Goal: Task Accomplishment & Management: Use online tool/utility

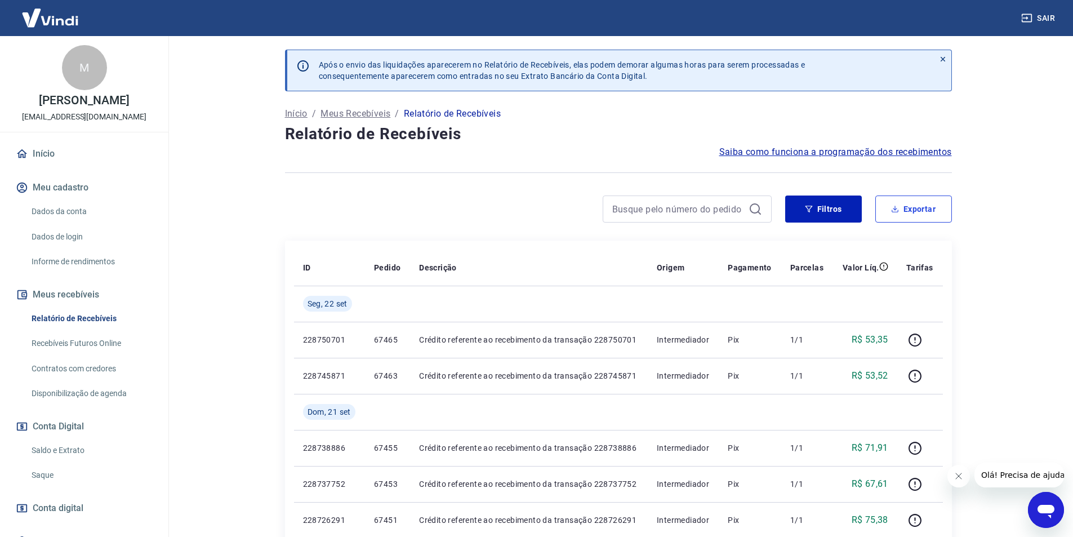
click at [927, 213] on button "Exportar" at bounding box center [913, 208] width 77 height 27
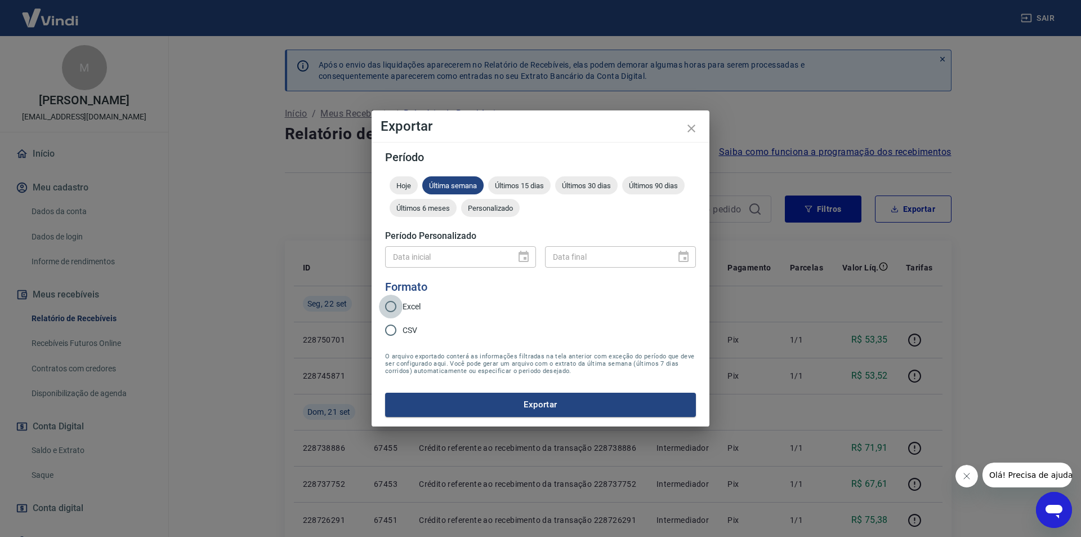
click at [390, 306] on input "Excel" at bounding box center [391, 307] width 24 height 24
radio input "true"
click at [525, 253] on div "Data inicial" at bounding box center [460, 256] width 151 height 21
click at [528, 258] on div "Data inicial" at bounding box center [460, 256] width 151 height 21
click at [479, 288] on form "Período Hoje Última semana Últimos 15 dias Últimos 30 dias Últimos 90 dias Últi…" at bounding box center [540, 283] width 311 height 265
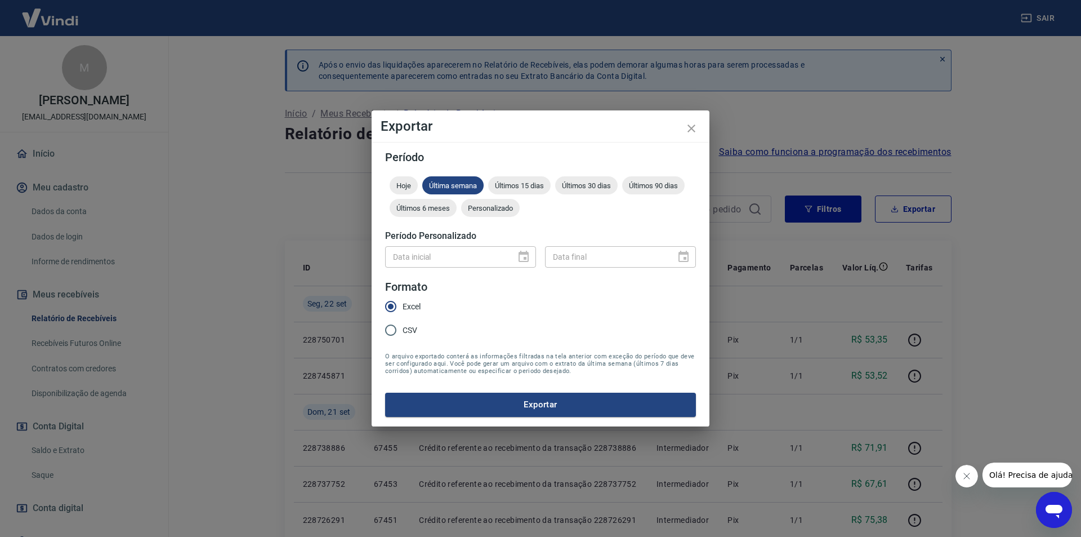
click at [517, 256] on div "Data inicial" at bounding box center [460, 256] width 151 height 21
click at [692, 127] on icon "close" at bounding box center [692, 129] width 14 height 14
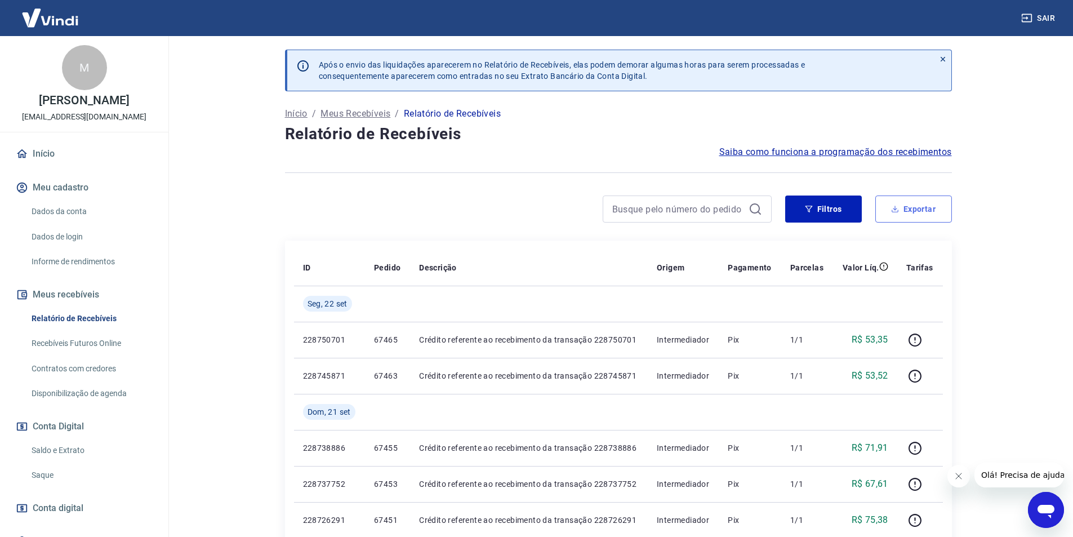
click at [912, 212] on button "Exportar" at bounding box center [913, 208] width 77 height 27
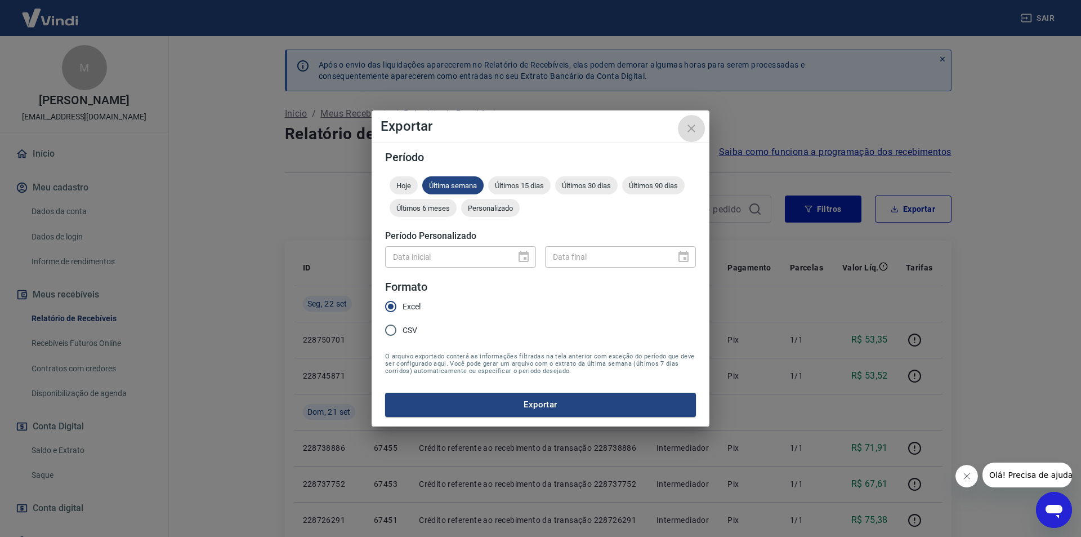
click at [688, 132] on icon "close" at bounding box center [692, 128] width 8 height 8
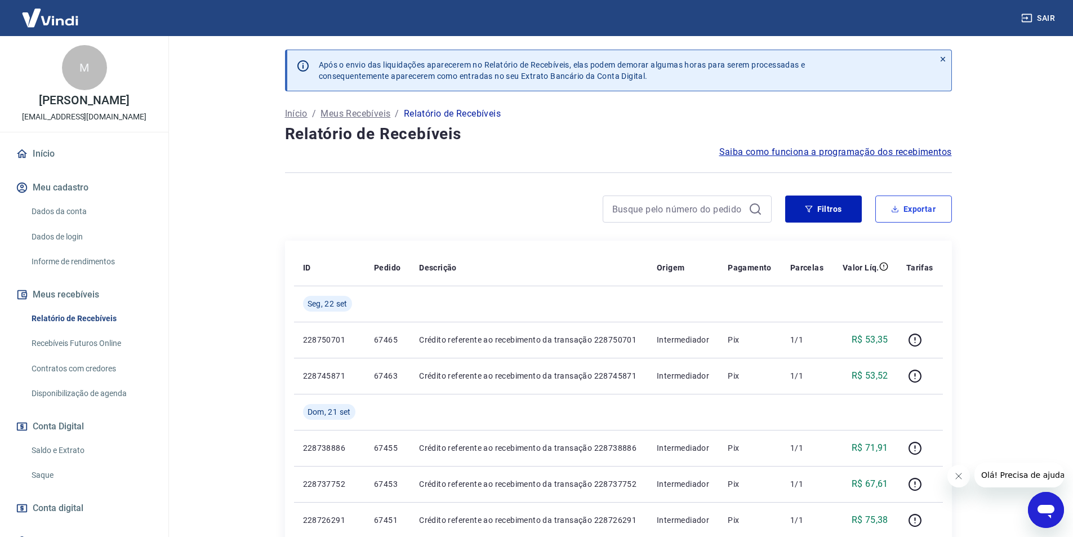
scroll to position [56, 0]
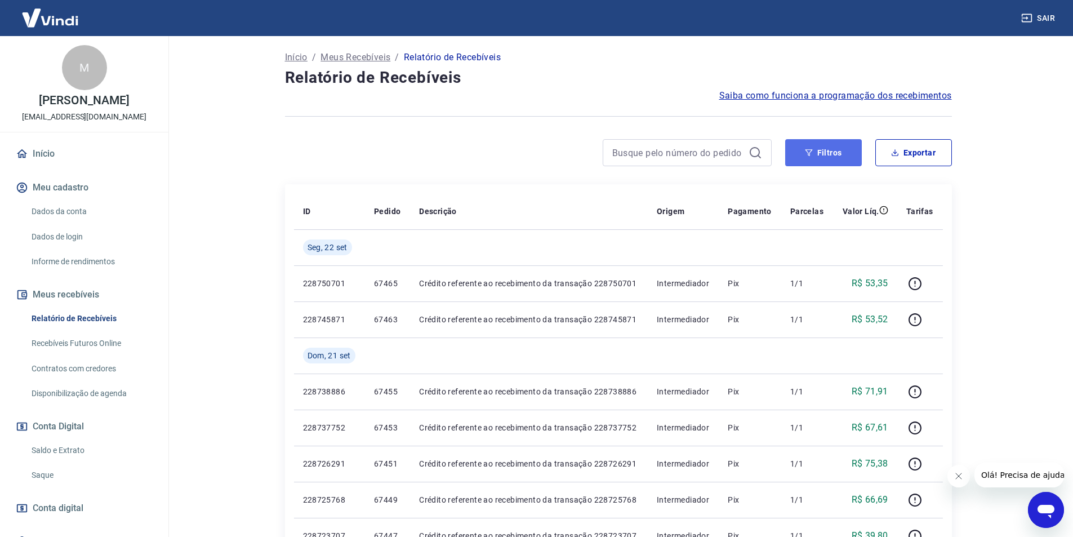
click at [815, 157] on button "Filtros" at bounding box center [823, 152] width 77 height 27
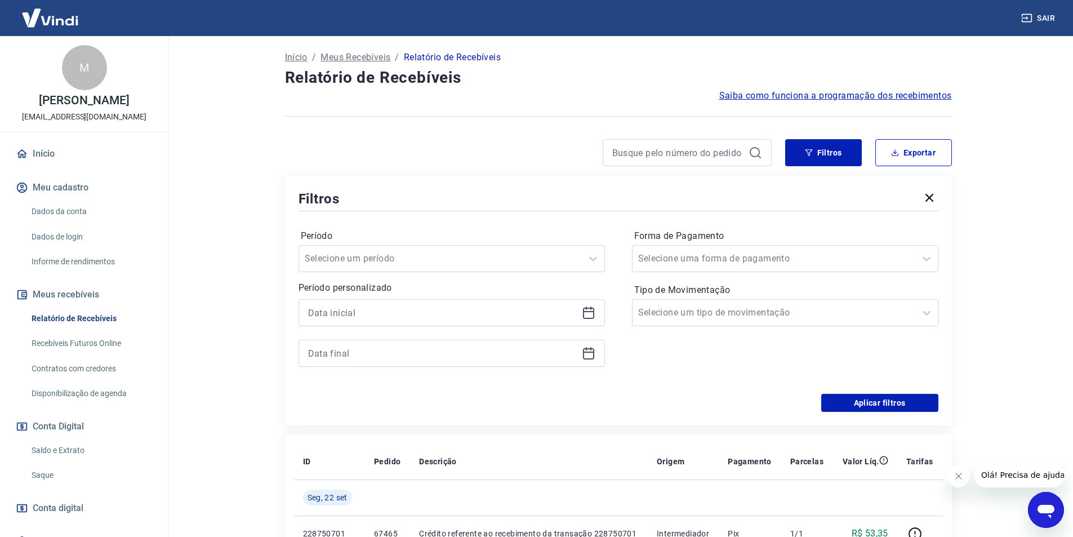
click at [588, 315] on icon at bounding box center [589, 313] width 14 height 14
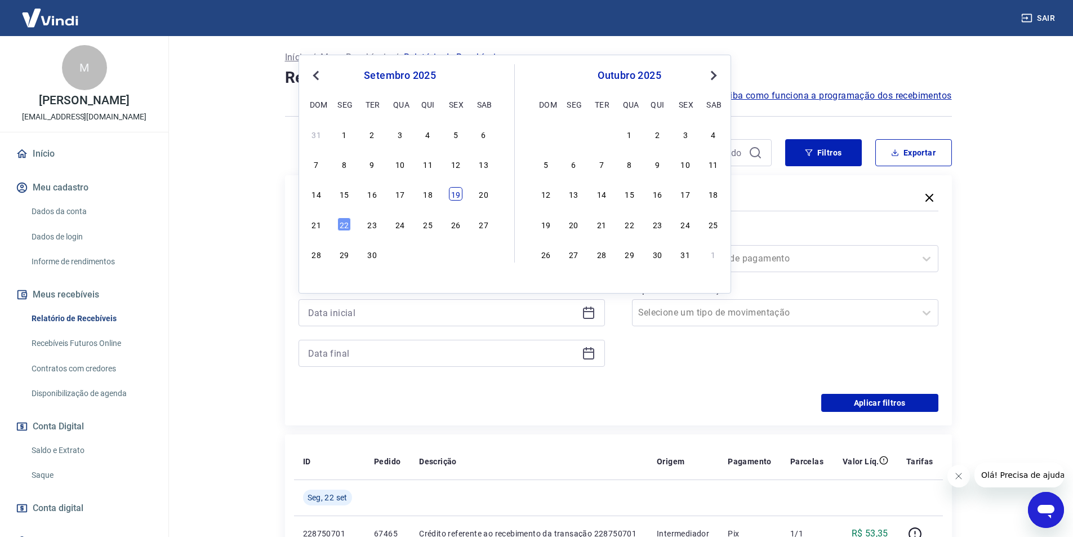
click at [457, 190] on div "19" at bounding box center [456, 194] width 14 height 14
type input "19/09/2025"
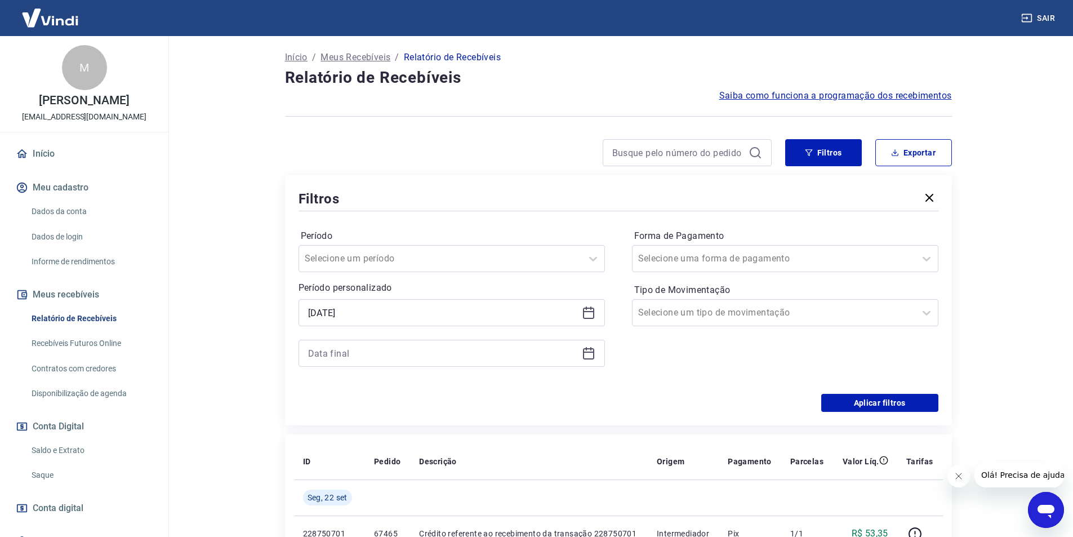
click at [592, 354] on icon at bounding box center [589, 353] width 14 height 14
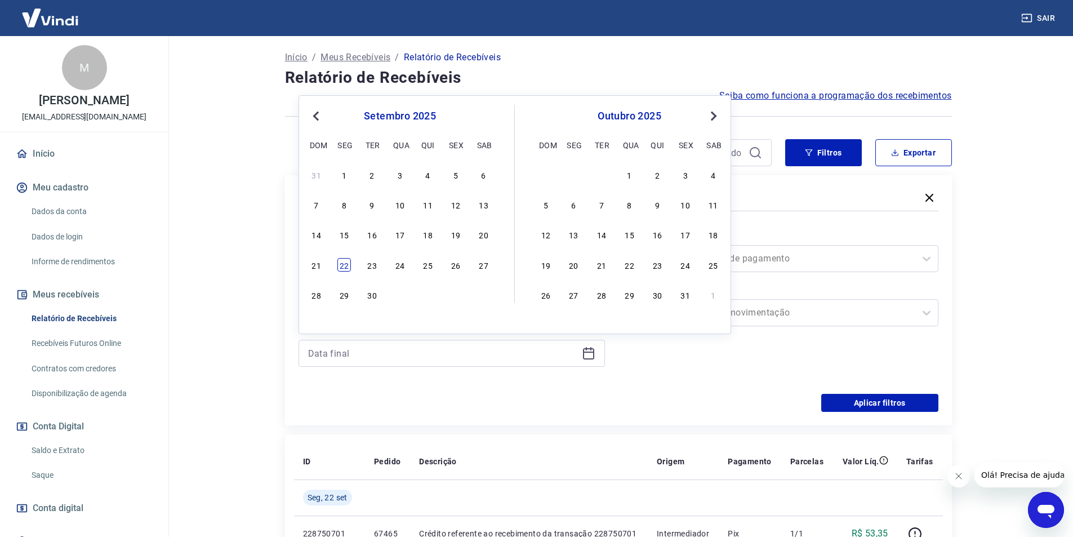
click at [349, 266] on div "22" at bounding box center [344, 265] width 14 height 14
type input "22/09/2025"
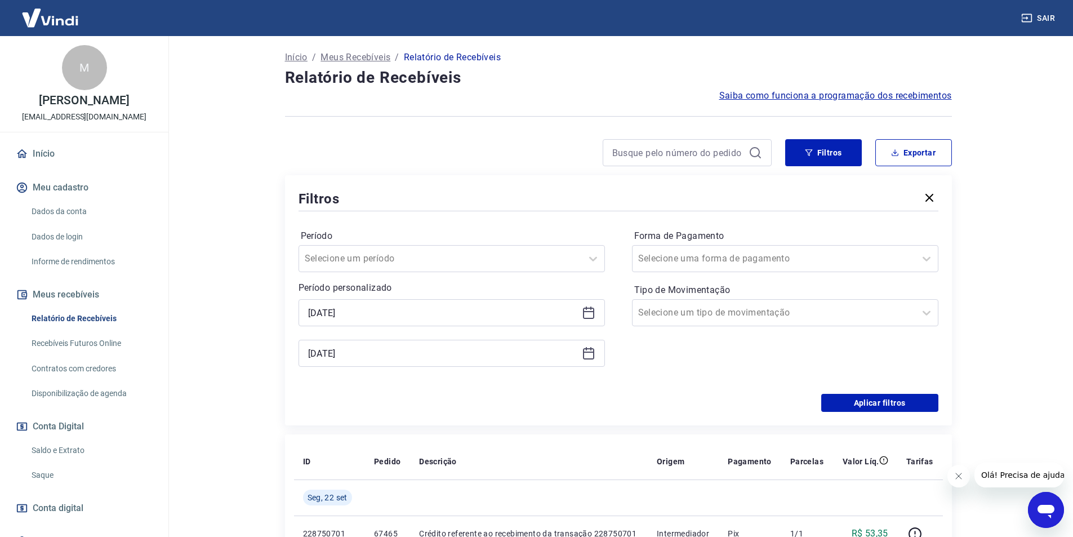
drag, startPoint x: 733, startPoint y: 381, endPoint x: 734, endPoint y: 373, distance: 7.9
click at [734, 377] on div "Período Selecione um período Período personalizado Selected date: sexta-feira, …" at bounding box center [618, 303] width 640 height 180
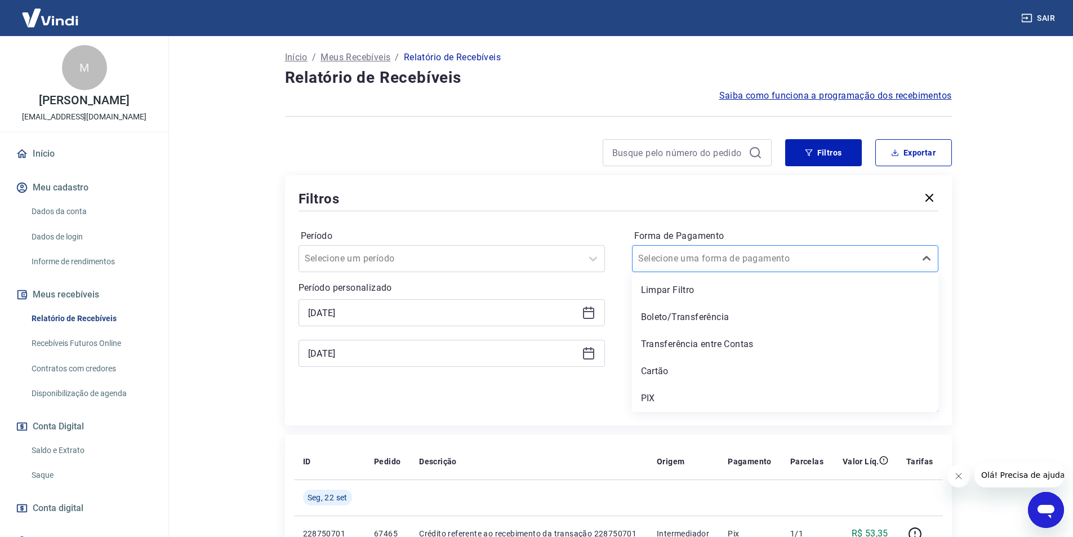
click at [751, 256] on div at bounding box center [773, 259] width 271 height 16
click at [653, 395] on div "PIX" at bounding box center [785, 398] width 306 height 23
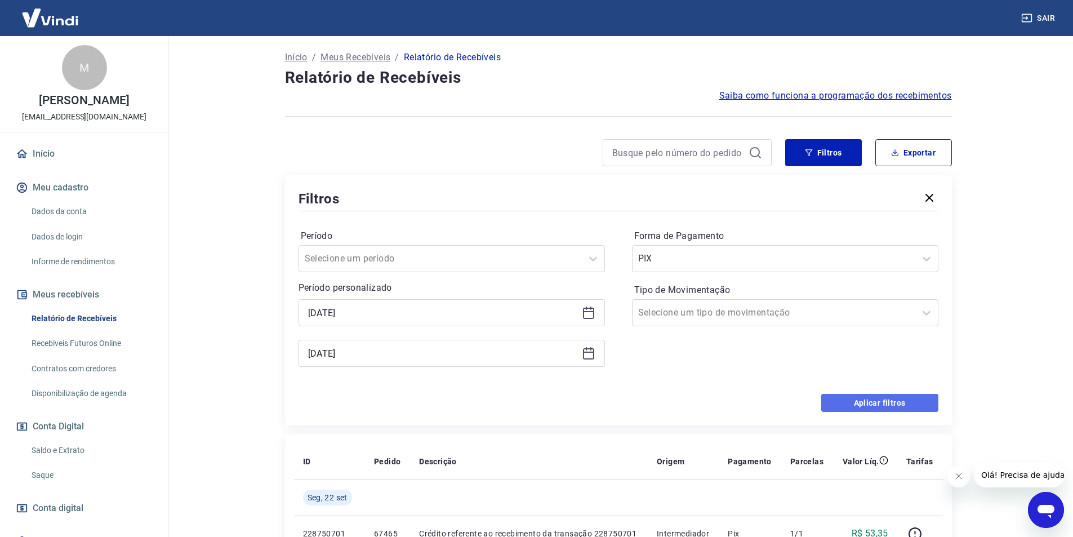
click at [892, 404] on button "Aplicar filtros" at bounding box center [879, 403] width 117 height 18
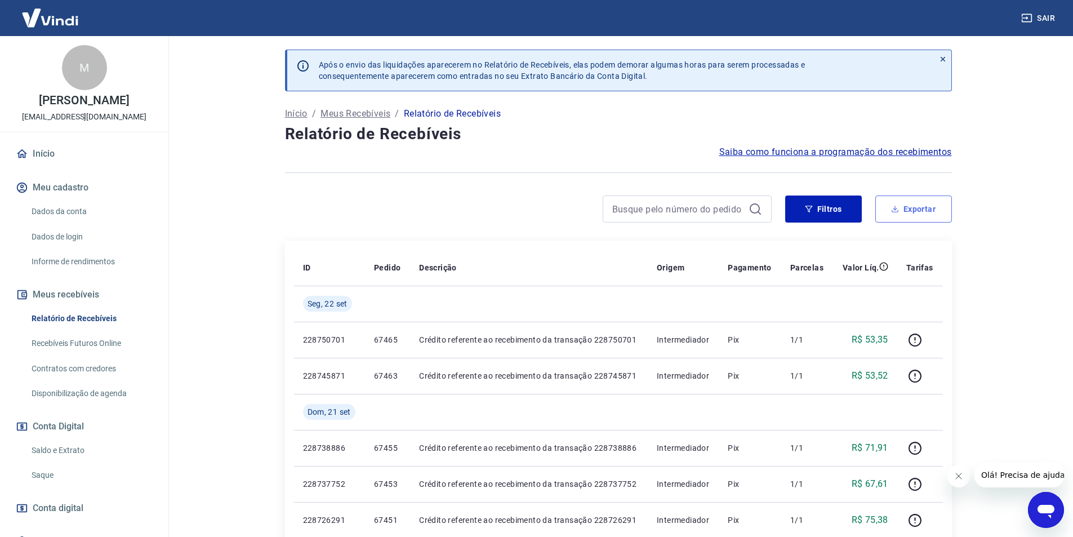
click at [911, 209] on button "Exportar" at bounding box center [913, 208] width 77 height 27
type input "19/09/2025"
type input "22/09/2025"
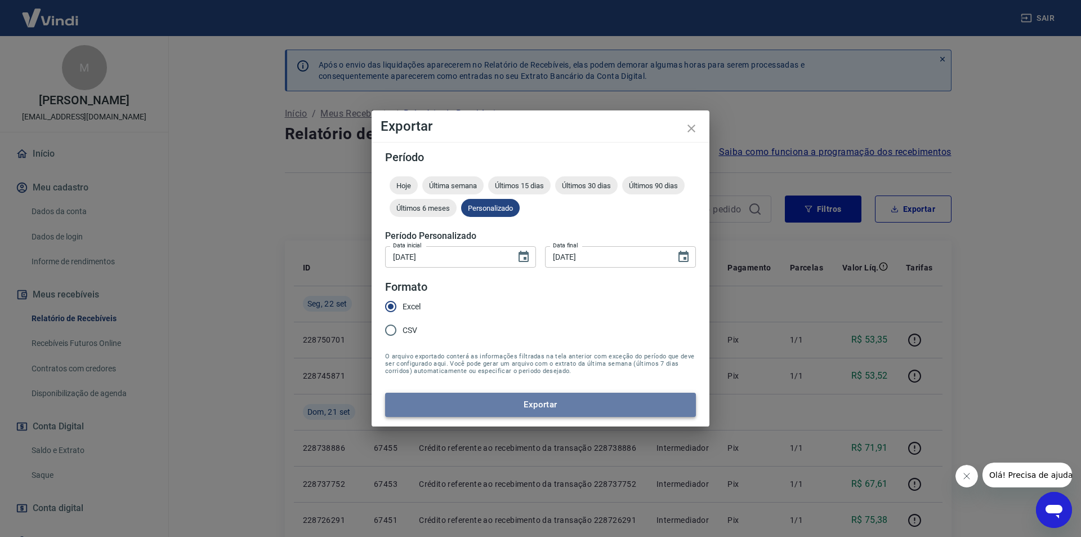
click at [533, 407] on button "Exportar" at bounding box center [540, 404] width 311 height 24
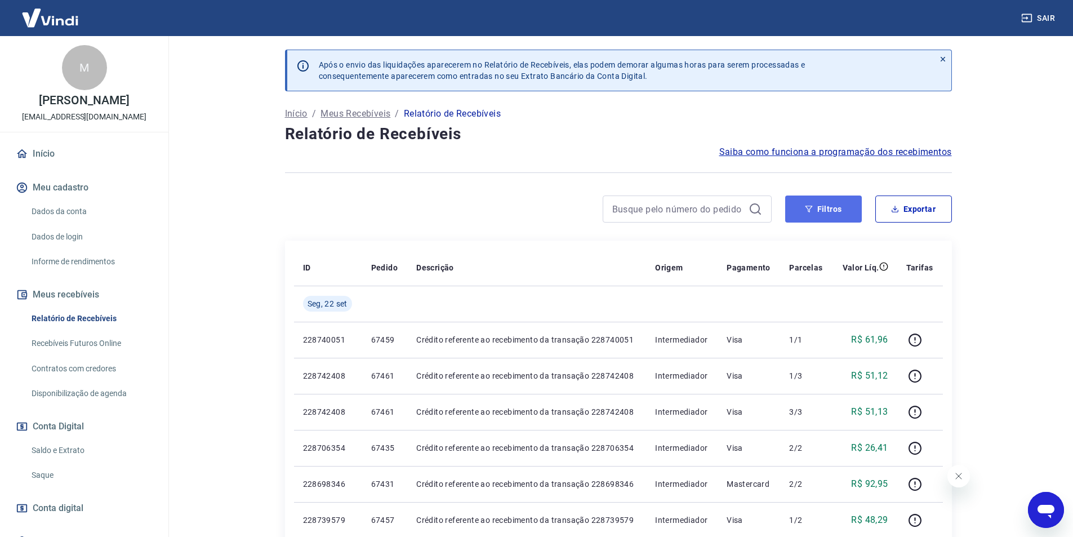
click at [838, 209] on button "Filtros" at bounding box center [823, 208] width 77 height 27
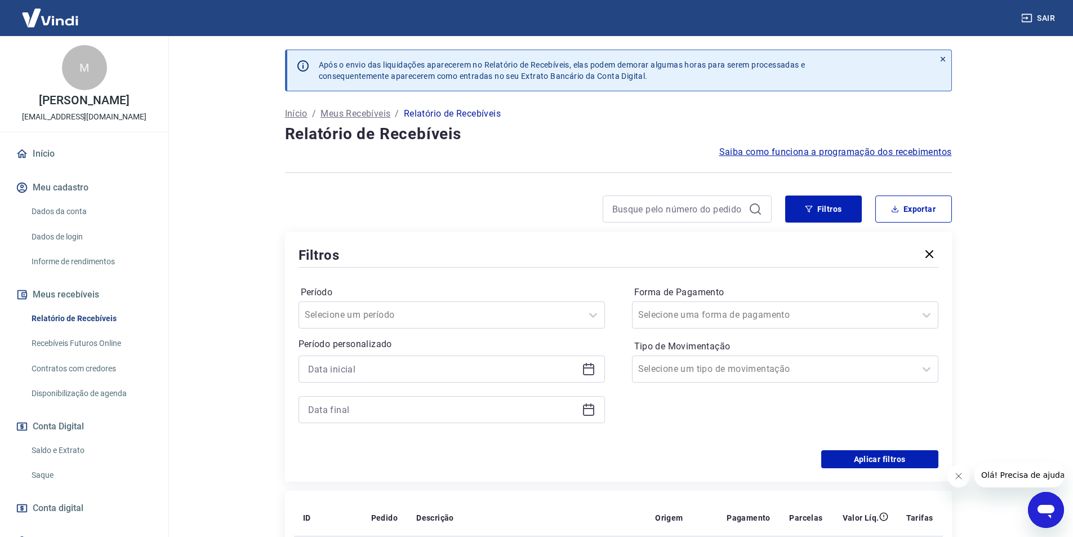
click at [593, 372] on icon at bounding box center [588, 369] width 11 height 11
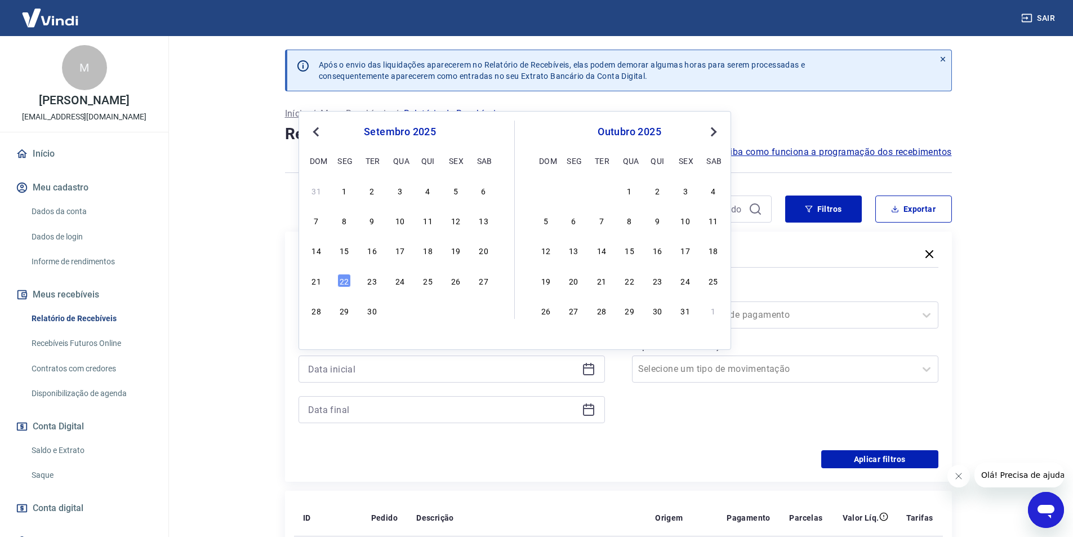
click at [346, 221] on div "8" at bounding box center [344, 220] width 14 height 14
type input "[DATE]"
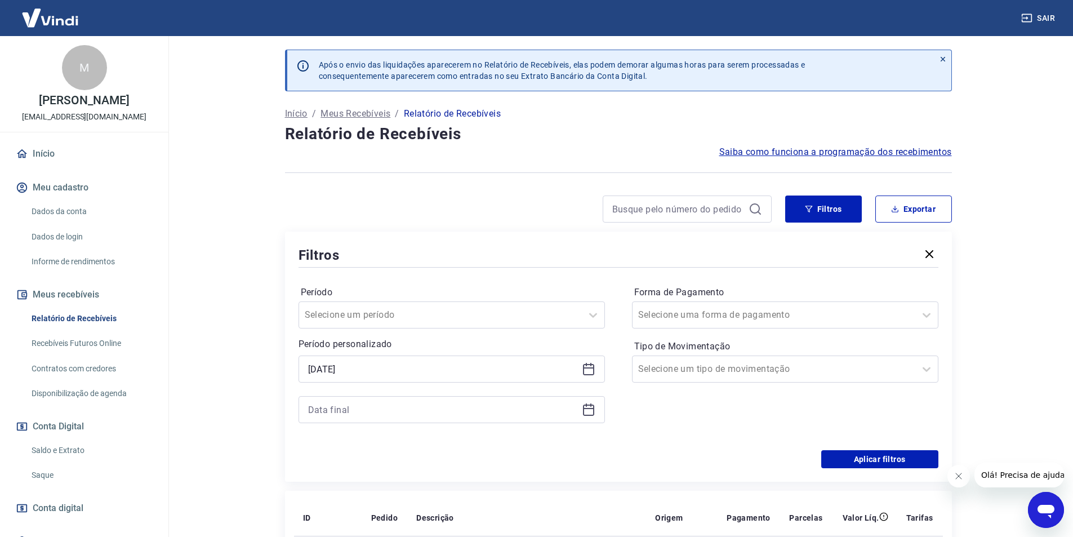
click at [593, 414] on icon at bounding box center [588, 409] width 11 height 11
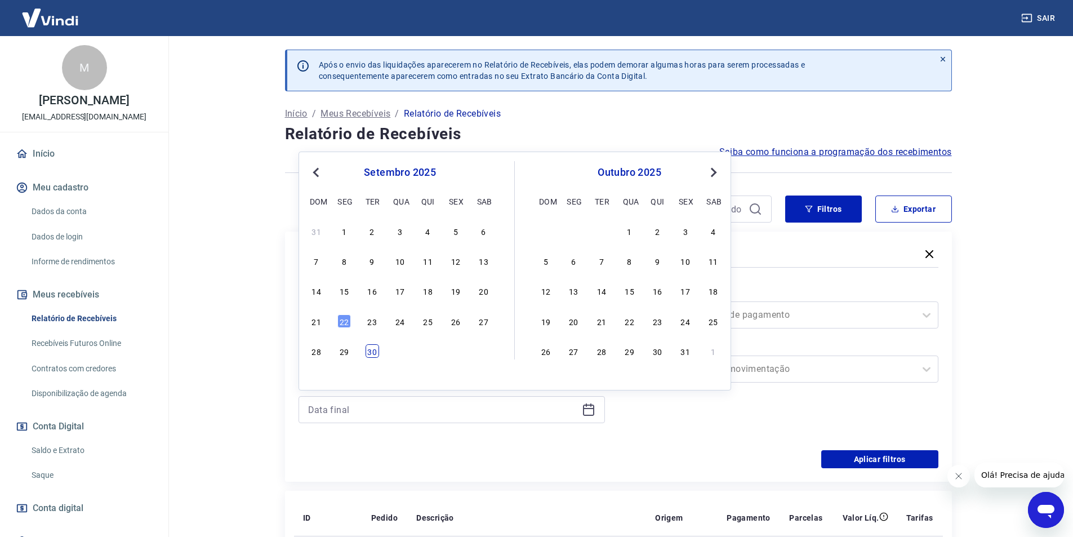
click at [373, 351] on div "30" at bounding box center [372, 351] width 14 height 14
type input "[DATE]"
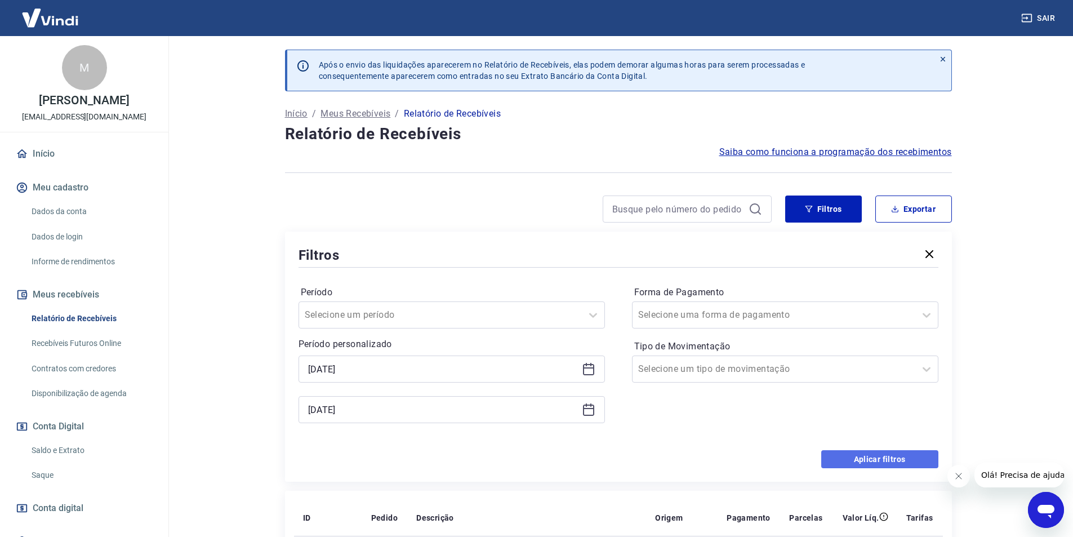
click at [844, 457] on button "Aplicar filtros" at bounding box center [879, 459] width 117 height 18
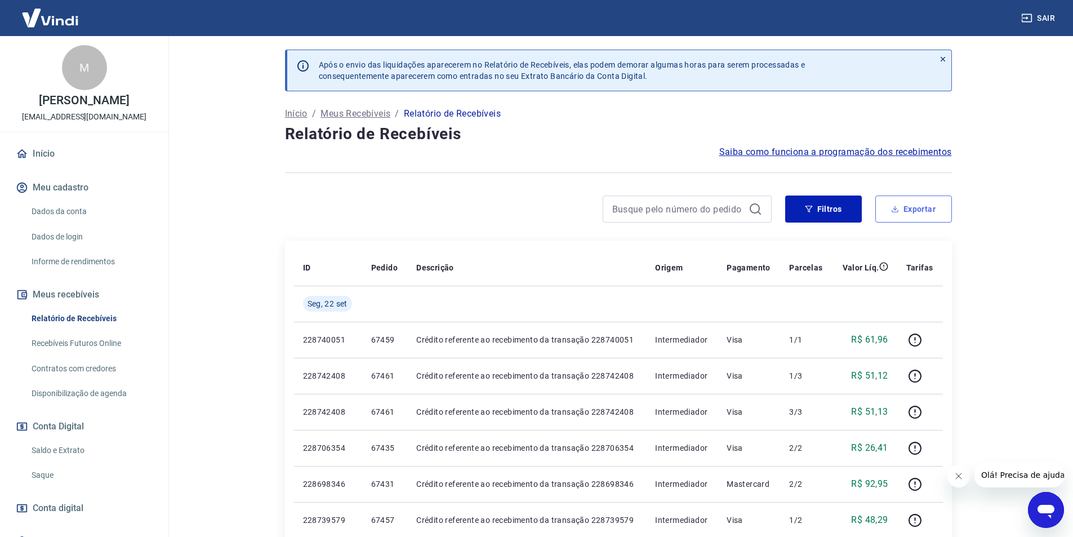
click at [919, 212] on button "Exportar" at bounding box center [913, 208] width 77 height 27
type input "[DATE]"
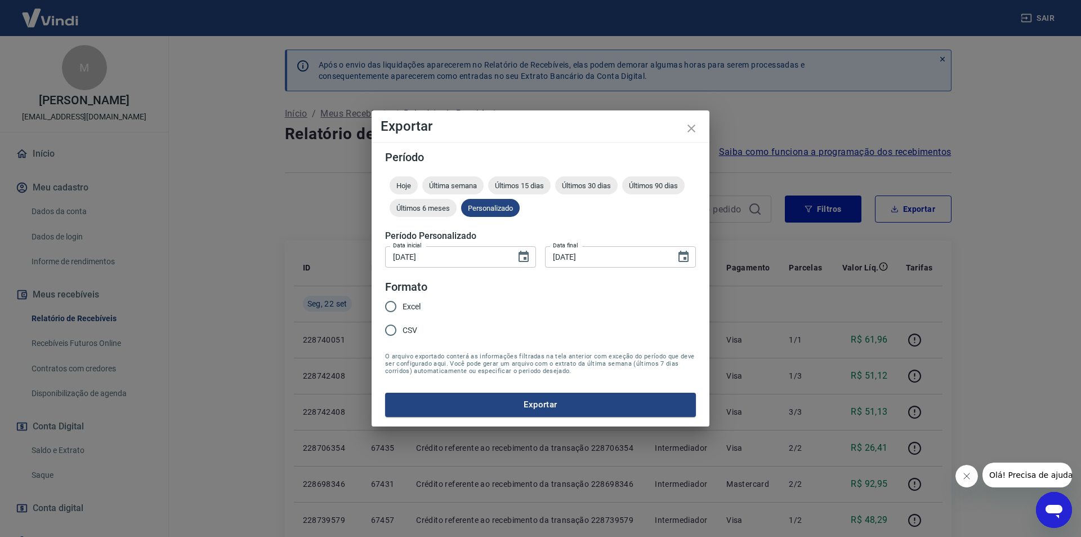
click at [411, 309] on span "Excel" at bounding box center [412, 307] width 18 height 12
click at [403, 309] on input "Excel" at bounding box center [391, 307] width 24 height 24
radio input "true"
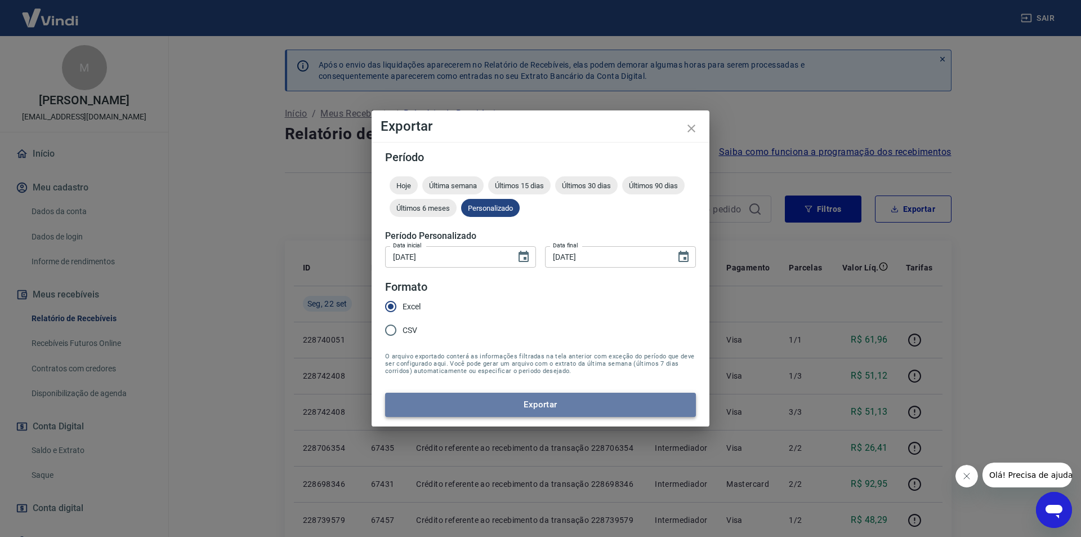
click at [494, 413] on button "Exportar" at bounding box center [540, 404] width 311 height 24
